Goal: Information Seeking & Learning: Find specific fact

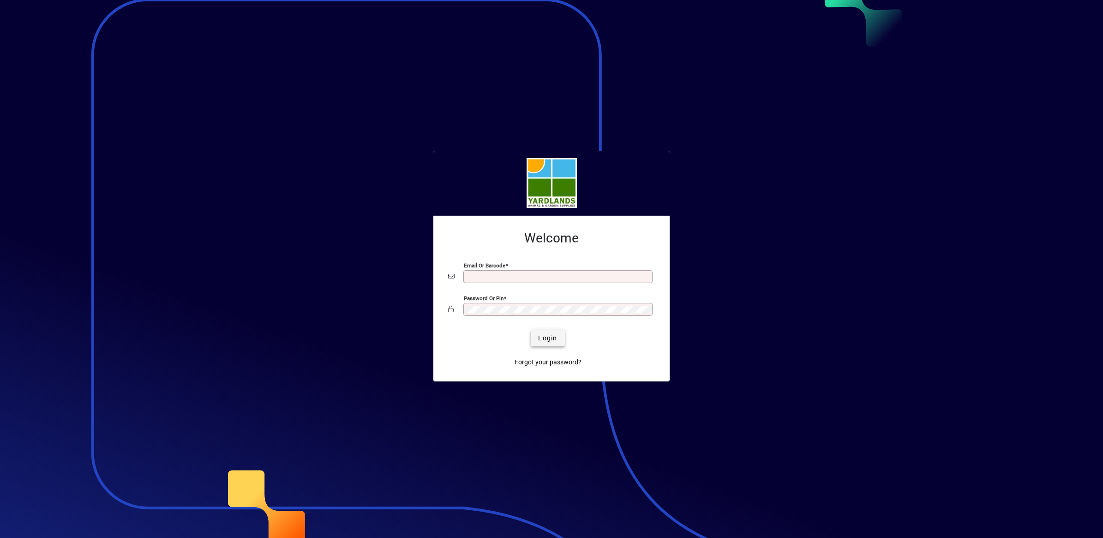
type input "**********"
click at [550, 339] on span "Login" at bounding box center [547, 338] width 19 height 10
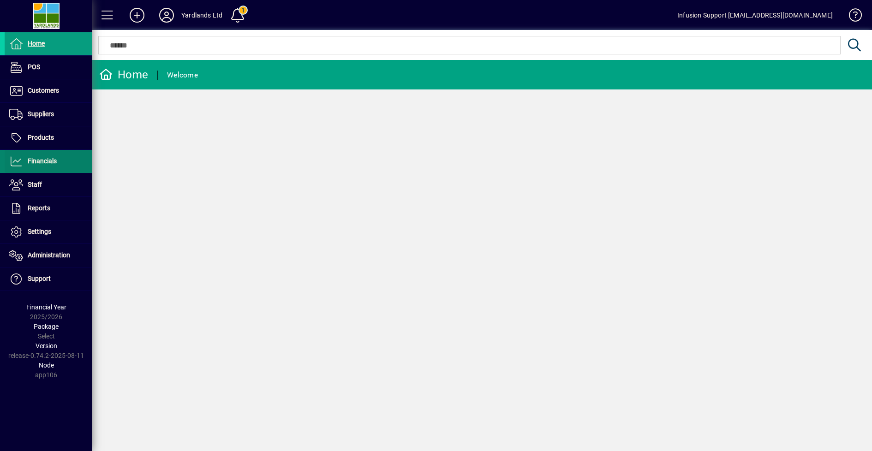
click at [48, 162] on span "Financials" at bounding box center [42, 160] width 29 height 7
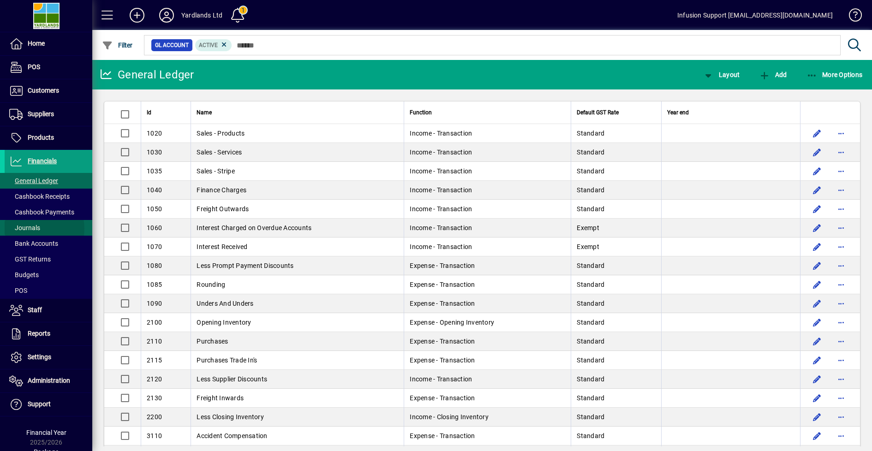
click at [32, 229] on span "Journals" at bounding box center [24, 227] width 31 height 7
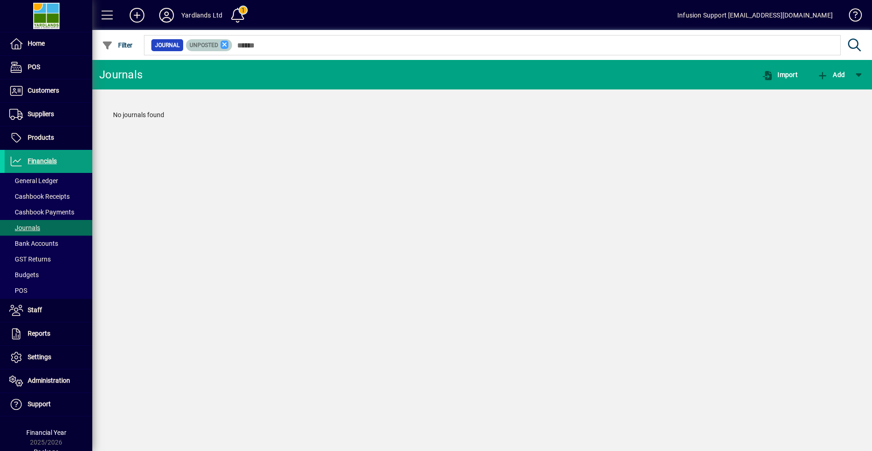
click at [224, 45] on icon at bounding box center [225, 45] width 8 height 8
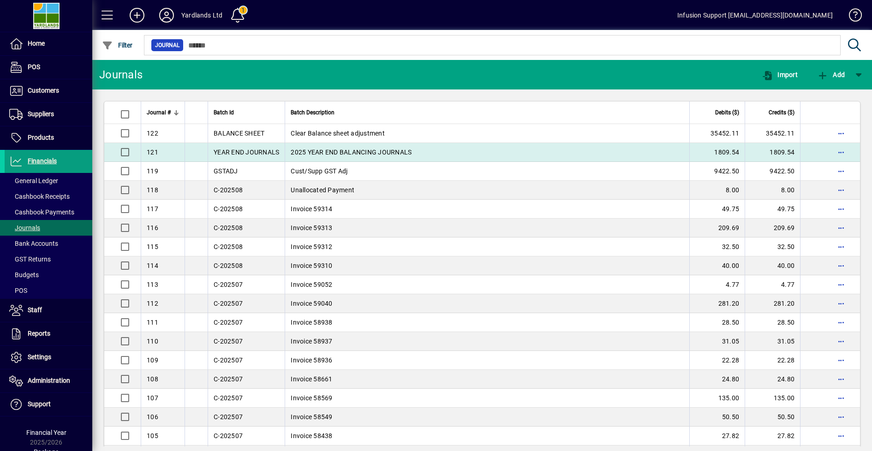
click at [208, 149] on td "YEAR END JOURNALS" at bounding box center [246, 152] width 77 height 19
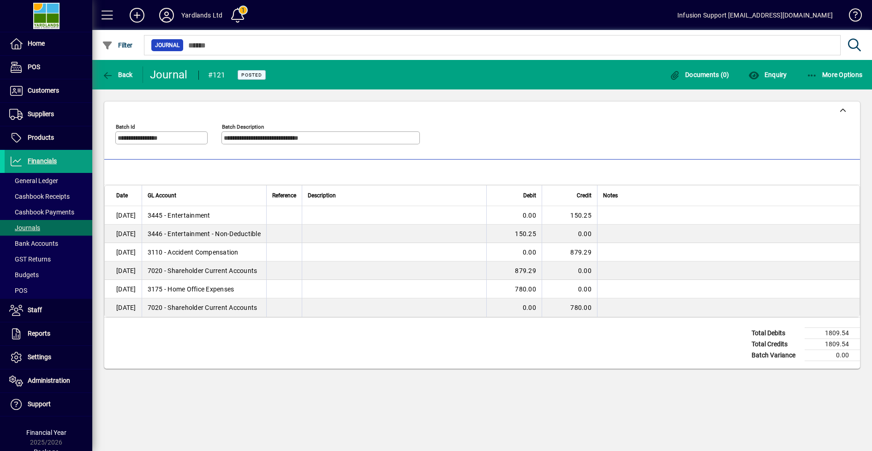
click at [194, 216] on span "3445 - Entertainment" at bounding box center [179, 215] width 63 height 9
click at [114, 75] on span "Back" at bounding box center [117, 74] width 31 height 7
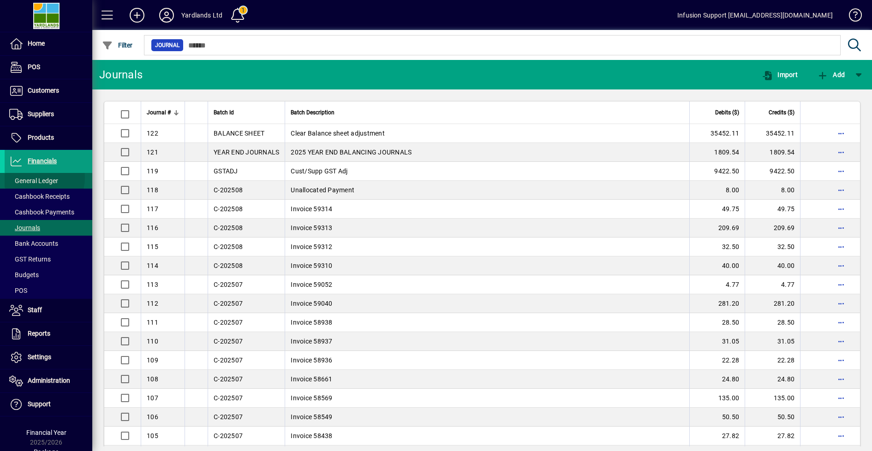
click at [34, 178] on span "General Ledger" at bounding box center [33, 180] width 49 height 7
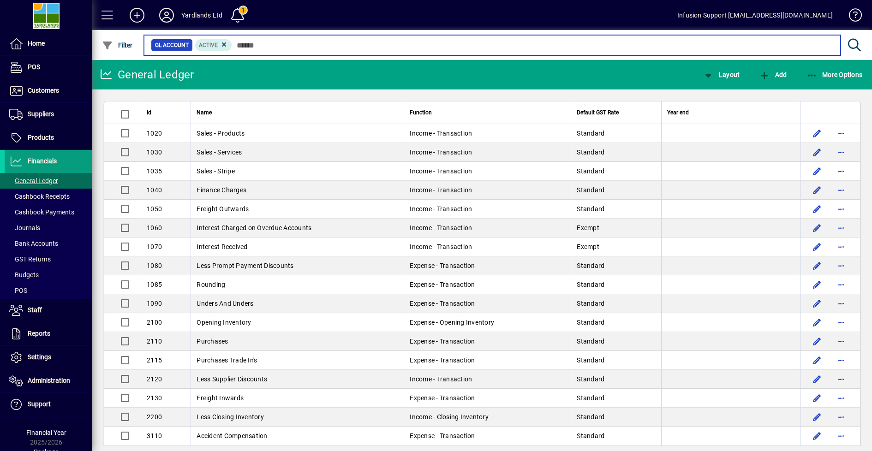
click at [254, 44] on input "text" at bounding box center [533, 45] width 602 height 13
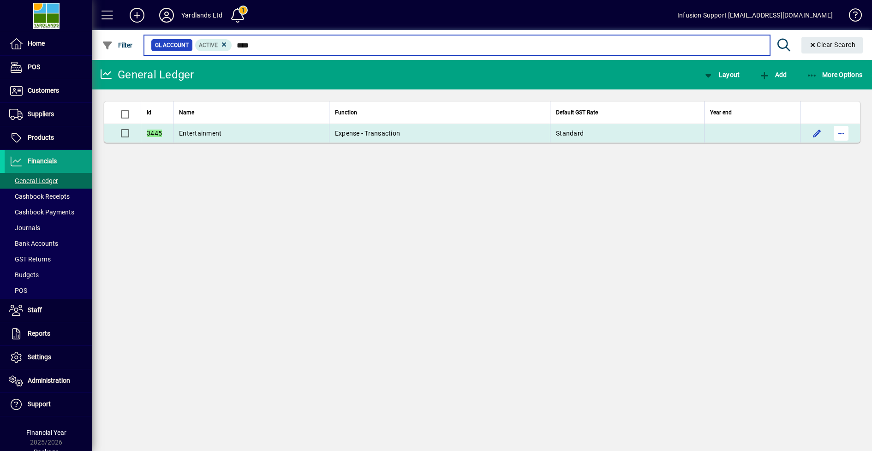
type input "****"
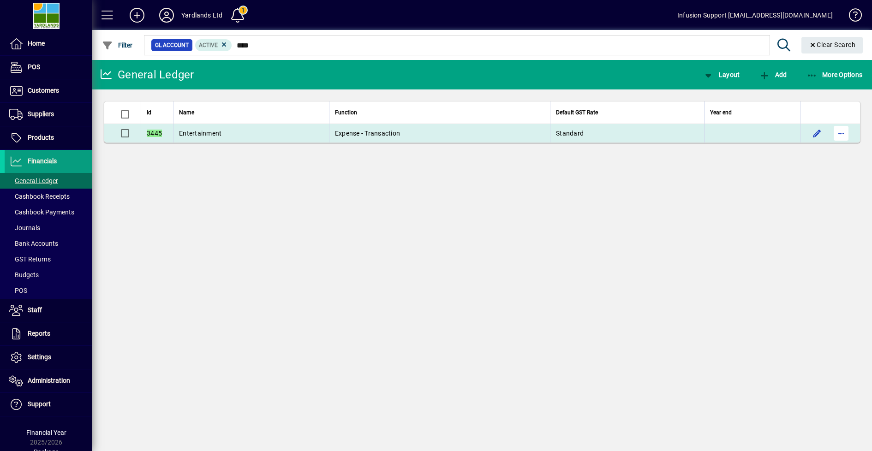
click at [838, 134] on span "button" at bounding box center [841, 133] width 22 height 22
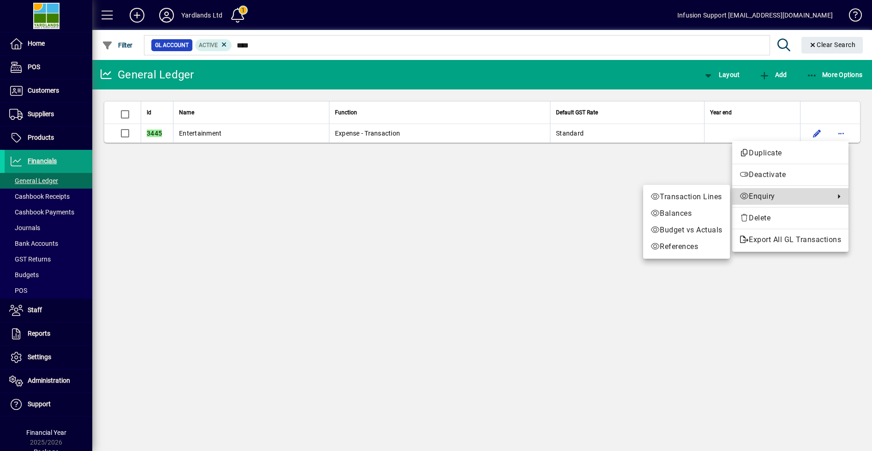
click at [764, 195] on span "Enquiry" at bounding box center [785, 196] width 90 height 11
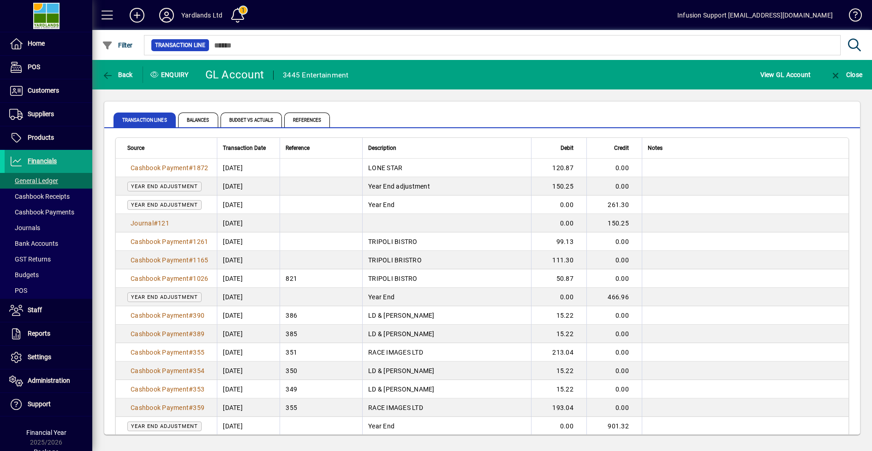
click at [146, 184] on span "Year end adjustment" at bounding box center [164, 187] width 67 height 6
click at [153, 184] on span "Year end adjustment" at bounding box center [164, 187] width 67 height 6
drag, startPoint x: 153, startPoint y: 183, endPoint x: 196, endPoint y: 186, distance: 43.0
drag, startPoint x: 196, startPoint y: 186, endPoint x: 414, endPoint y: 186, distance: 217.4
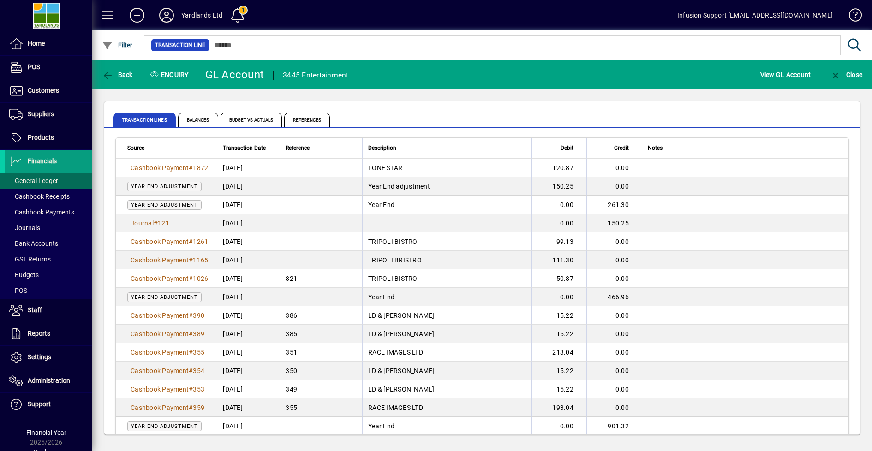
click at [414, 186] on span "Year End adjustment" at bounding box center [399, 186] width 62 height 7
click at [608, 185] on td "0.00" at bounding box center [614, 186] width 55 height 18
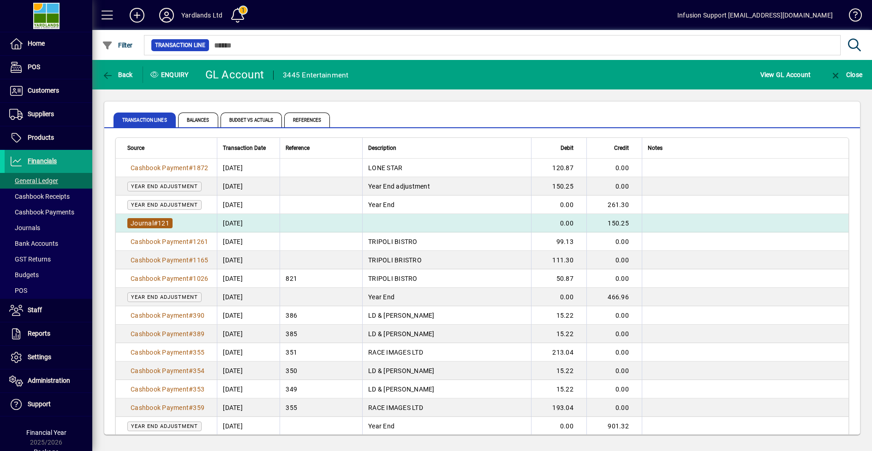
click at [156, 220] on span "#" at bounding box center [156, 223] width 4 height 7
